Goal: Check status: Check status

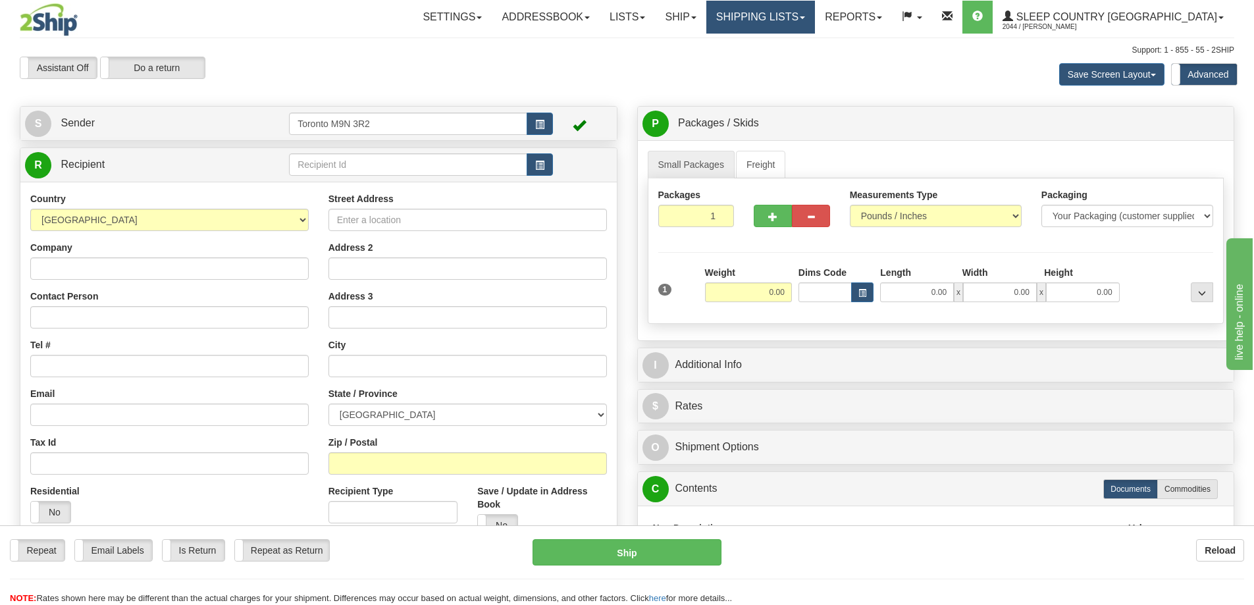
click at [809, 17] on link "Shipping lists" at bounding box center [760, 17] width 109 height 33
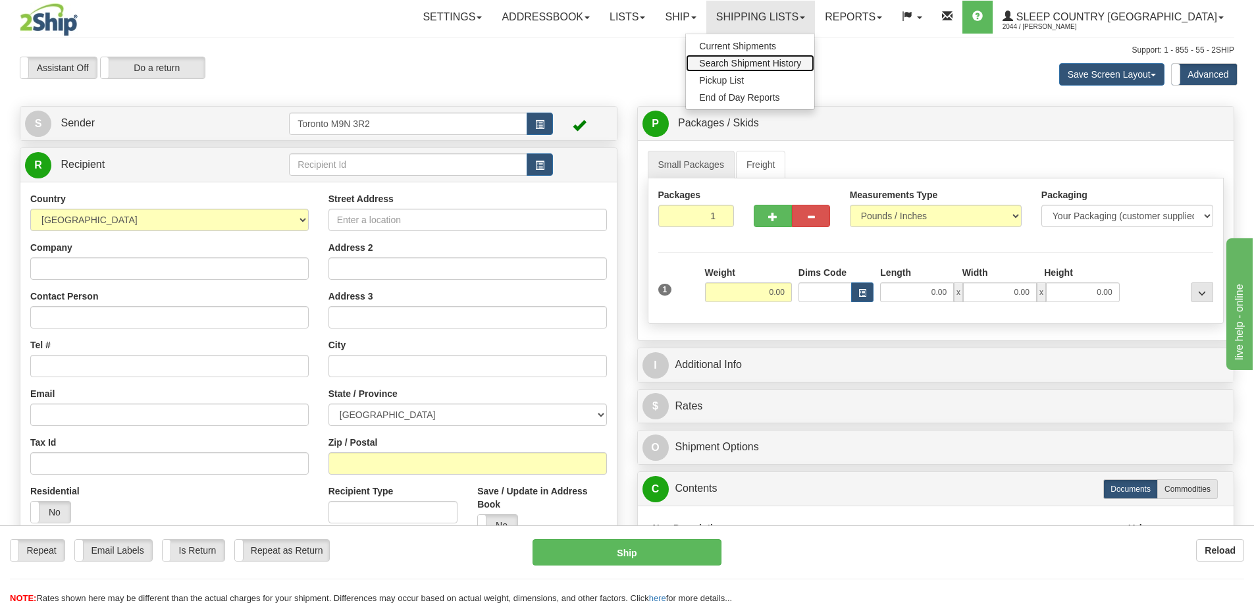
click at [796, 60] on span "Search Shipment History" at bounding box center [750, 63] width 102 height 11
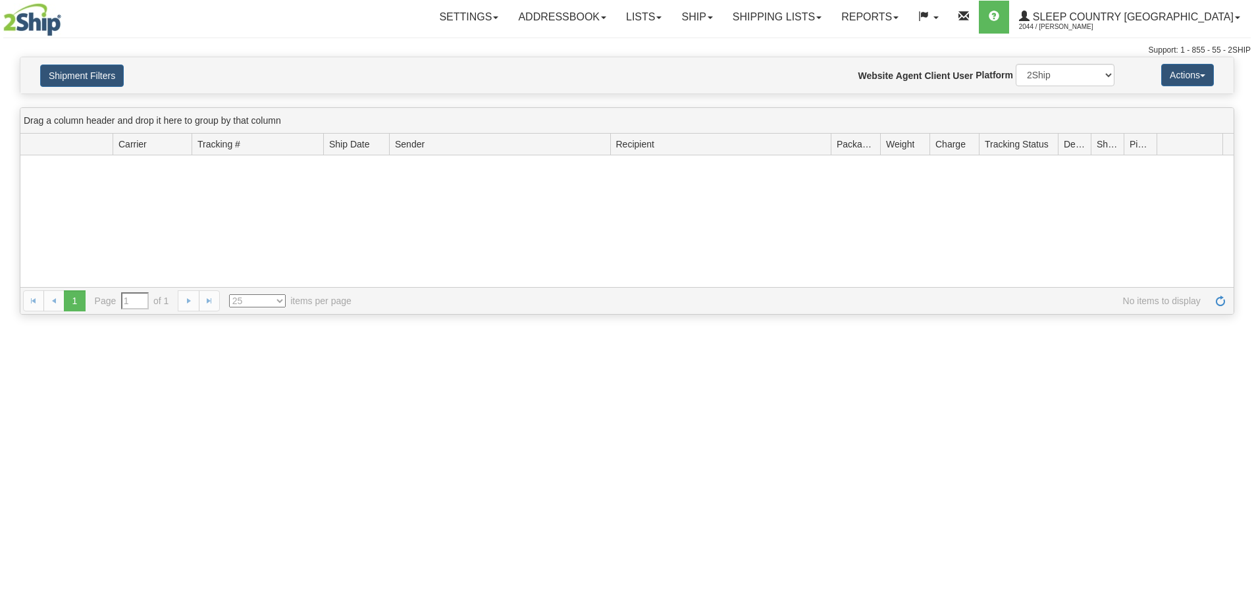
type input "From [DATE] To [DATE]"
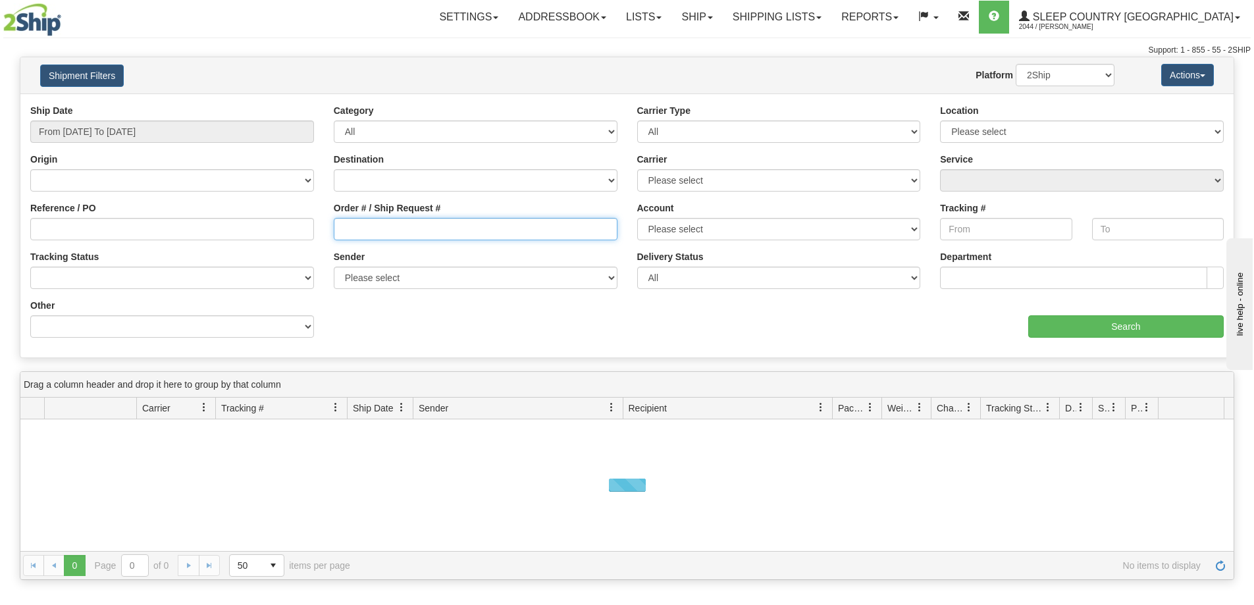
click at [357, 225] on input "Order # / Ship Request #" at bounding box center [476, 229] width 284 height 22
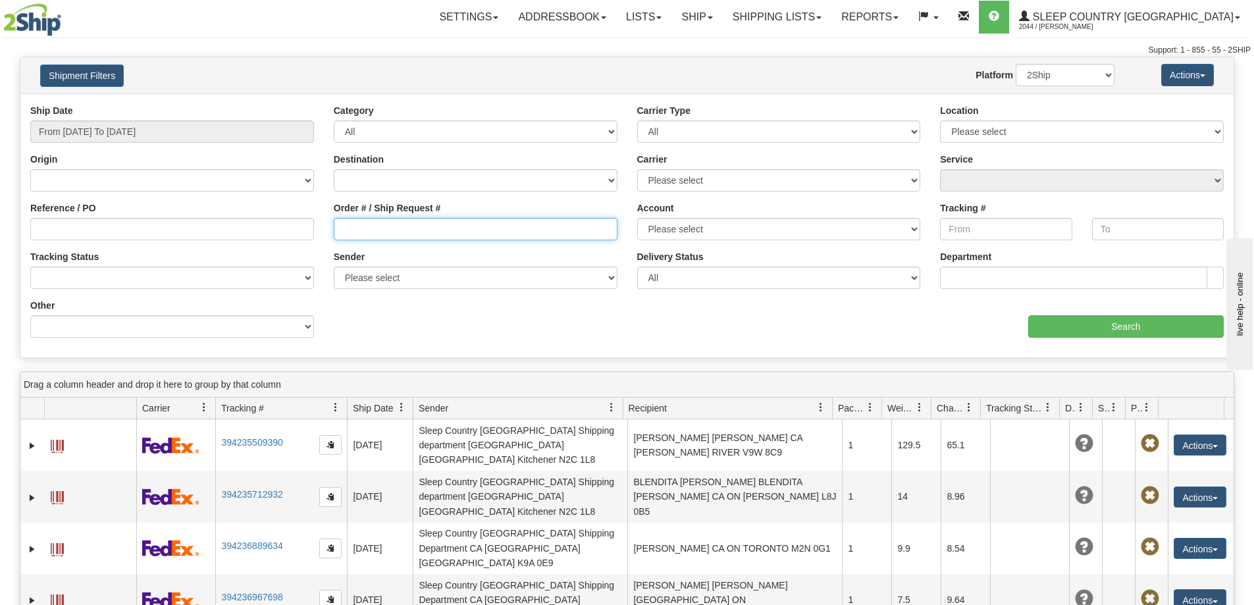
paste input "1061208"
type input "1061208"
click at [226, 241] on div "Reference / PO" at bounding box center [172, 225] width 304 height 49
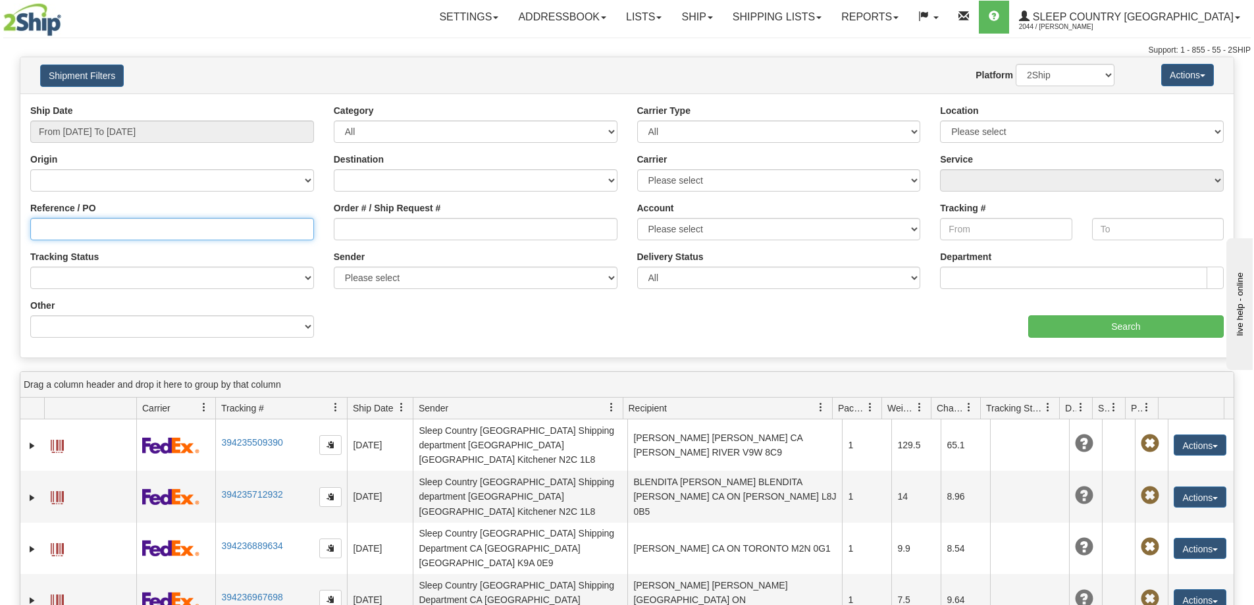
click at [226, 226] on input "Reference / PO" at bounding box center [172, 229] width 284 height 22
paste input "1061208"
type input "1061208"
click at [153, 129] on input "From [DATE] To [DATE]" at bounding box center [172, 131] width 284 height 22
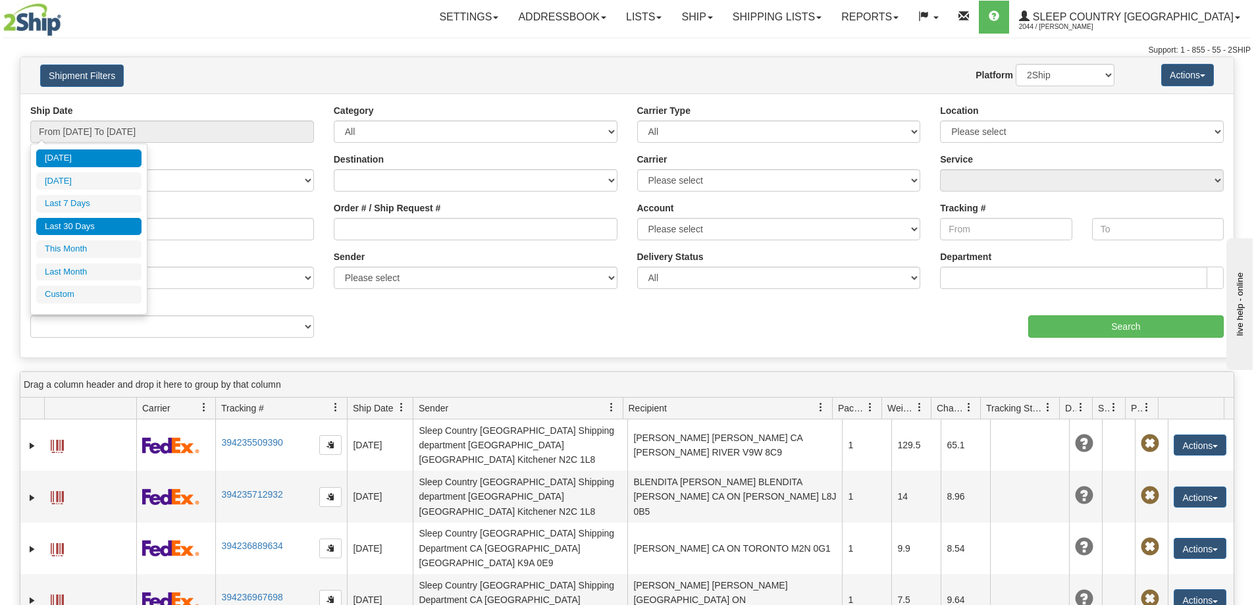
click at [107, 218] on li "Last 30 Days" at bounding box center [88, 227] width 105 height 18
type input "From [DATE] To [DATE]"
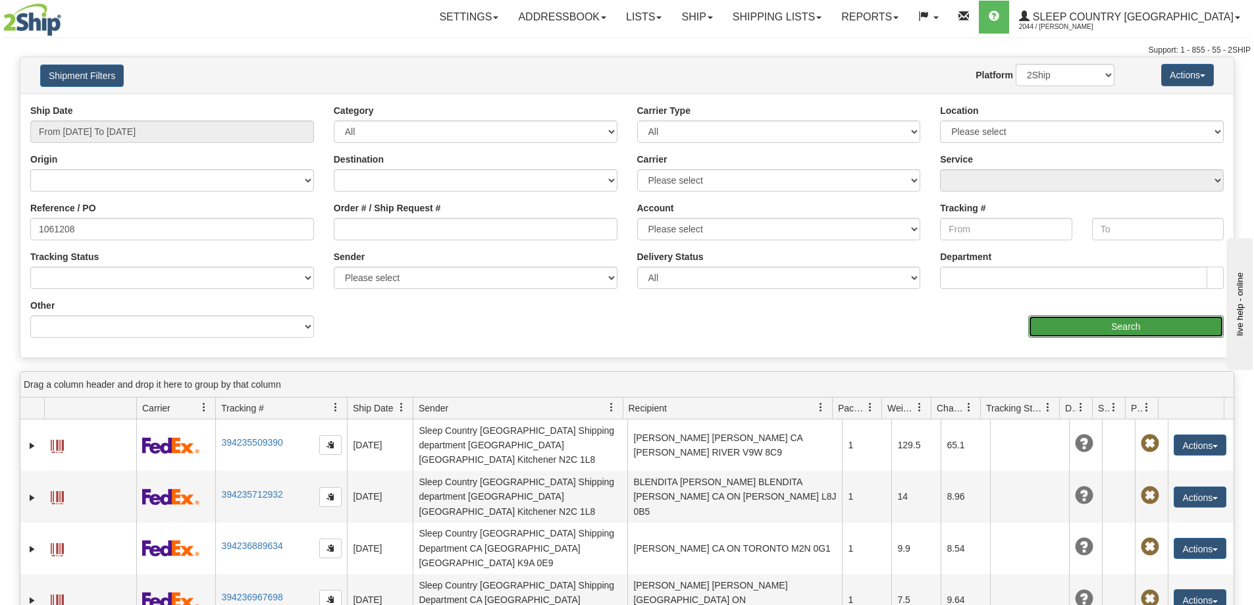
click at [1089, 317] on input "Search" at bounding box center [1126, 326] width 196 height 22
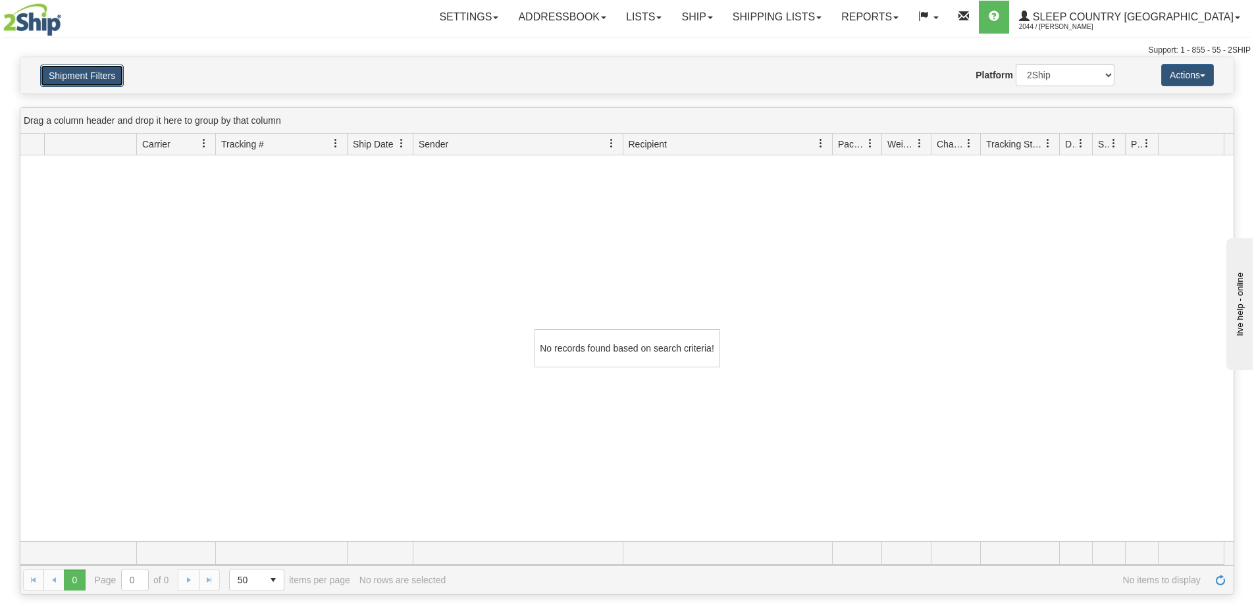
click at [82, 70] on button "Shipment Filters" at bounding box center [82, 76] width 84 height 22
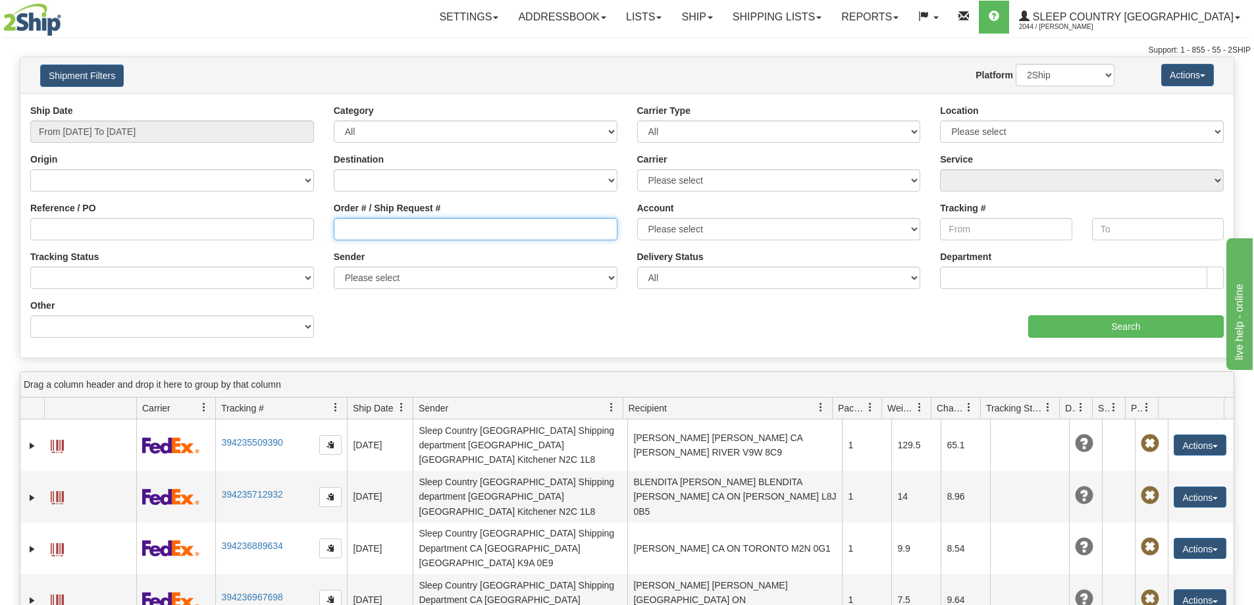
click at [419, 222] on input "Order # / Ship Request #" at bounding box center [476, 229] width 284 height 22
paste input "51F656837*A"
type input "51F656837*A"
